Goal: Find specific page/section: Find specific page/section

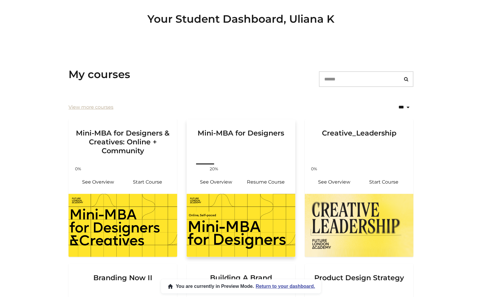
click at [225, 148] on h3 "Mini-MBA for Designers" at bounding box center [241, 138] width 94 height 36
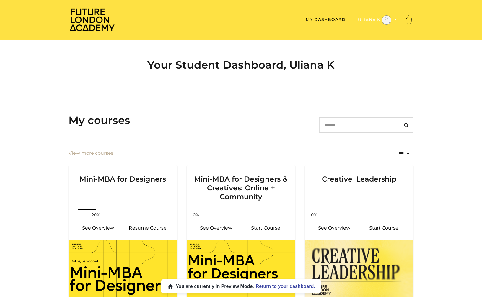
click at [376, 19] on button "Uliana K" at bounding box center [377, 20] width 42 height 10
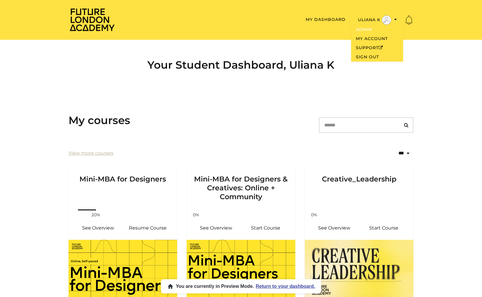
click at [355, 28] on link "Admin" at bounding box center [377, 29] width 52 height 9
